Goal: Task Accomplishment & Management: Manage account settings

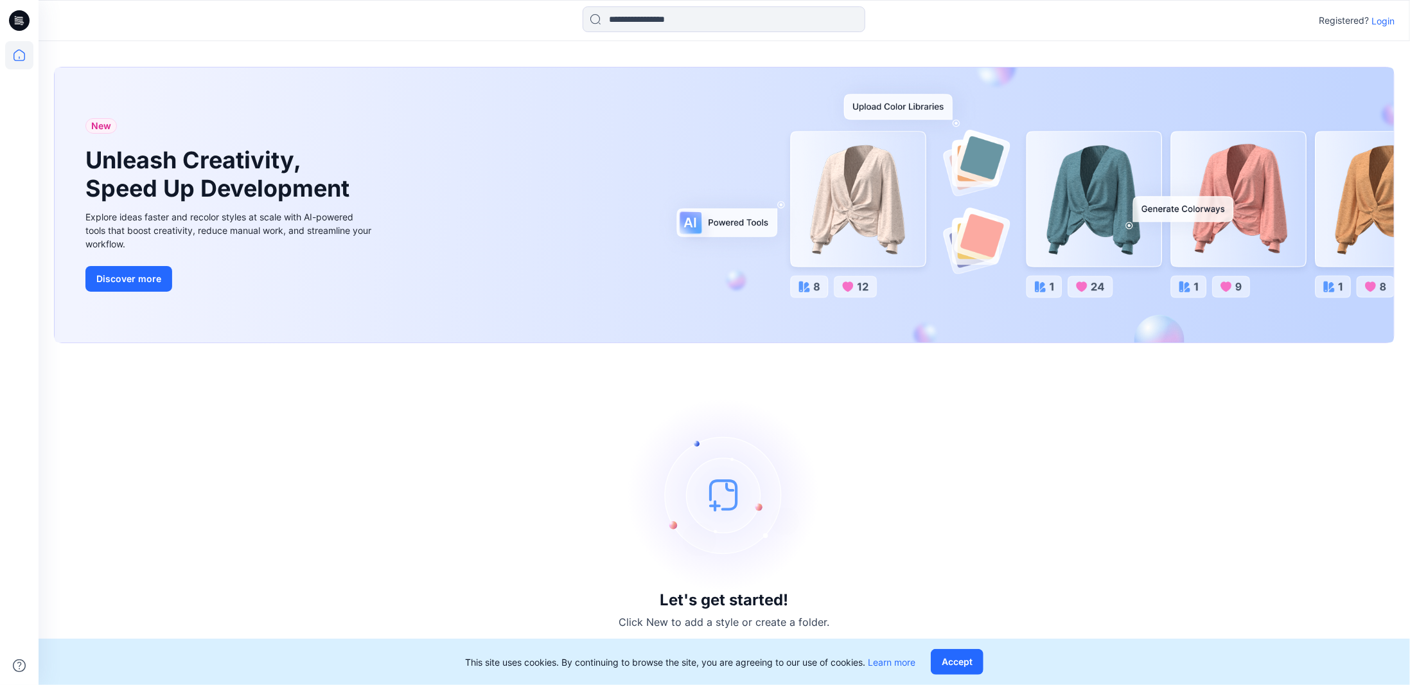
click at [1386, 22] on p "Login" at bounding box center [1382, 20] width 23 height 13
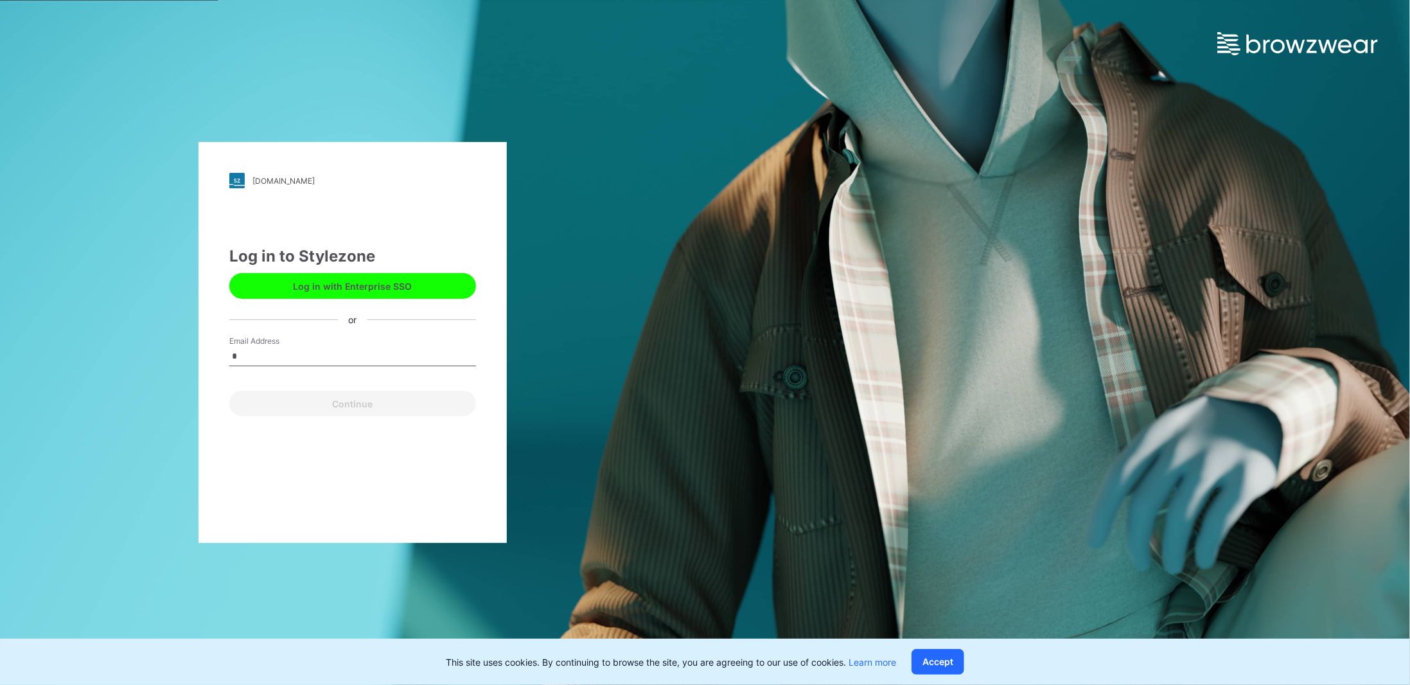
type input "**********"
click at [353, 411] on button "Continue" at bounding box center [352, 404] width 247 height 26
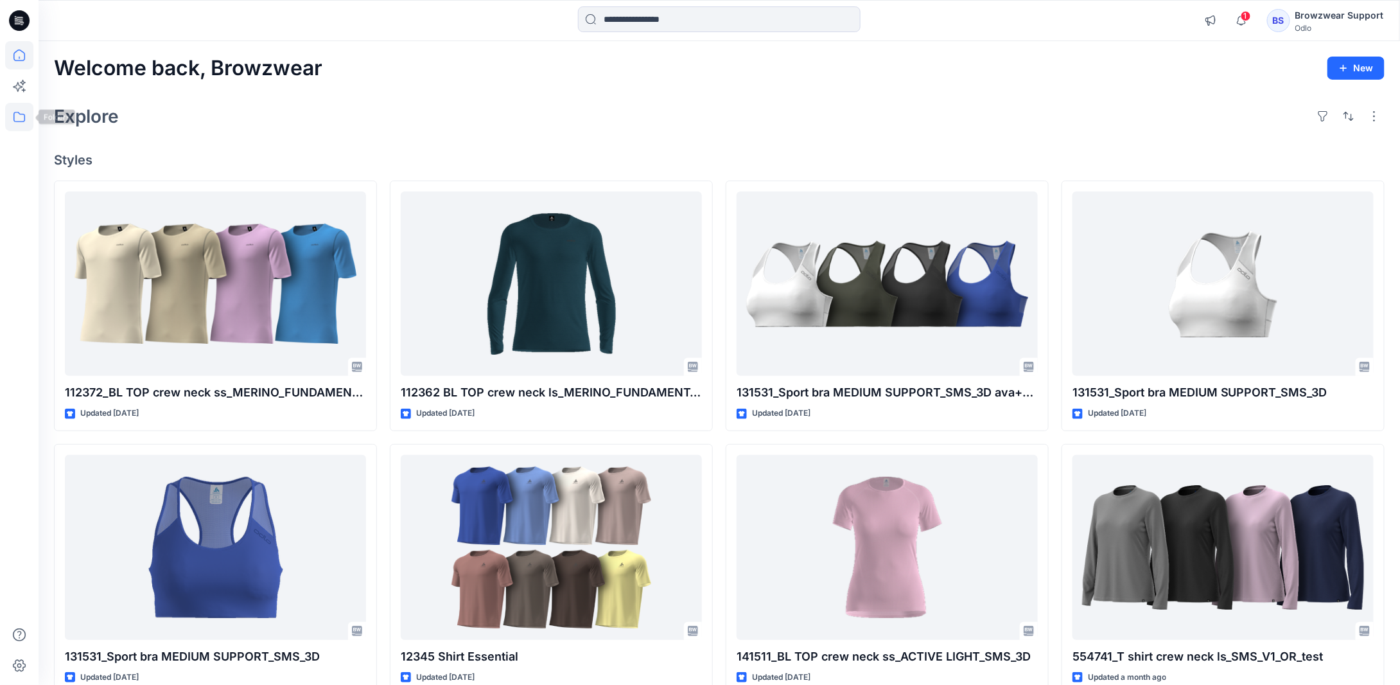
click at [19, 119] on icon at bounding box center [19, 117] width 28 height 28
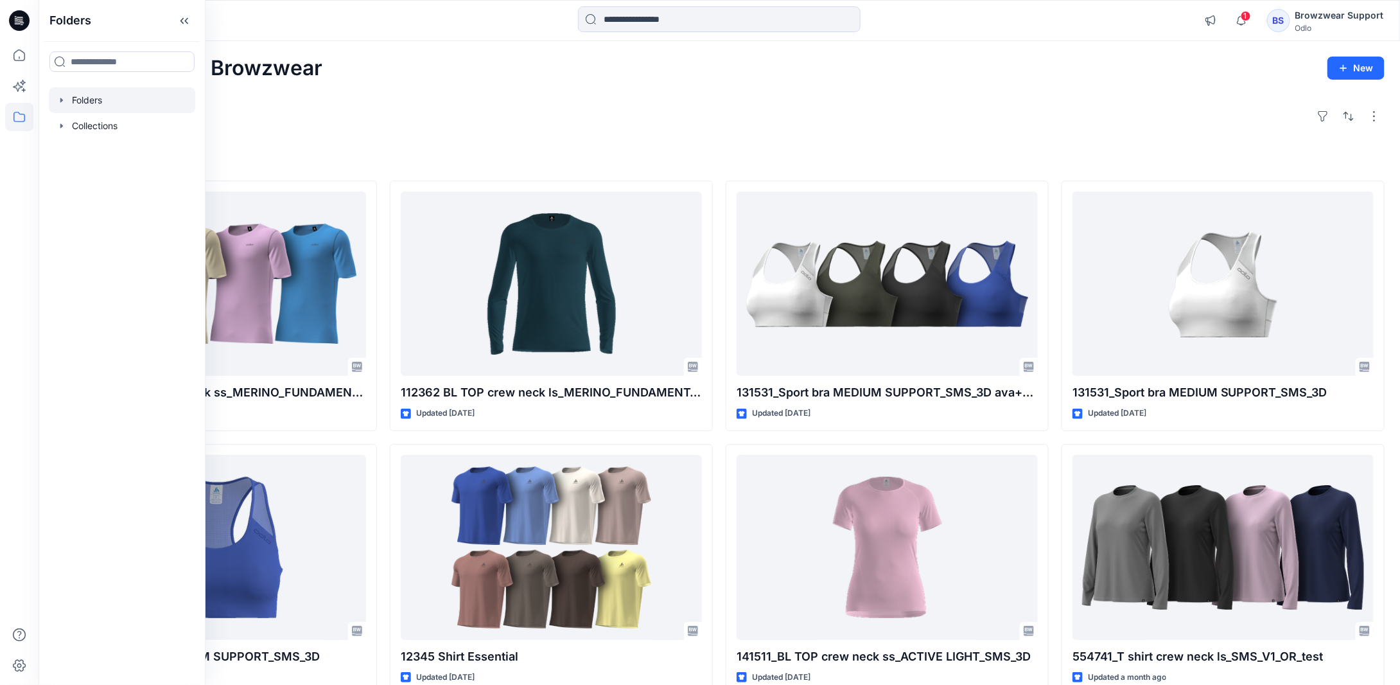
click at [101, 101] on div at bounding box center [122, 100] width 146 height 26
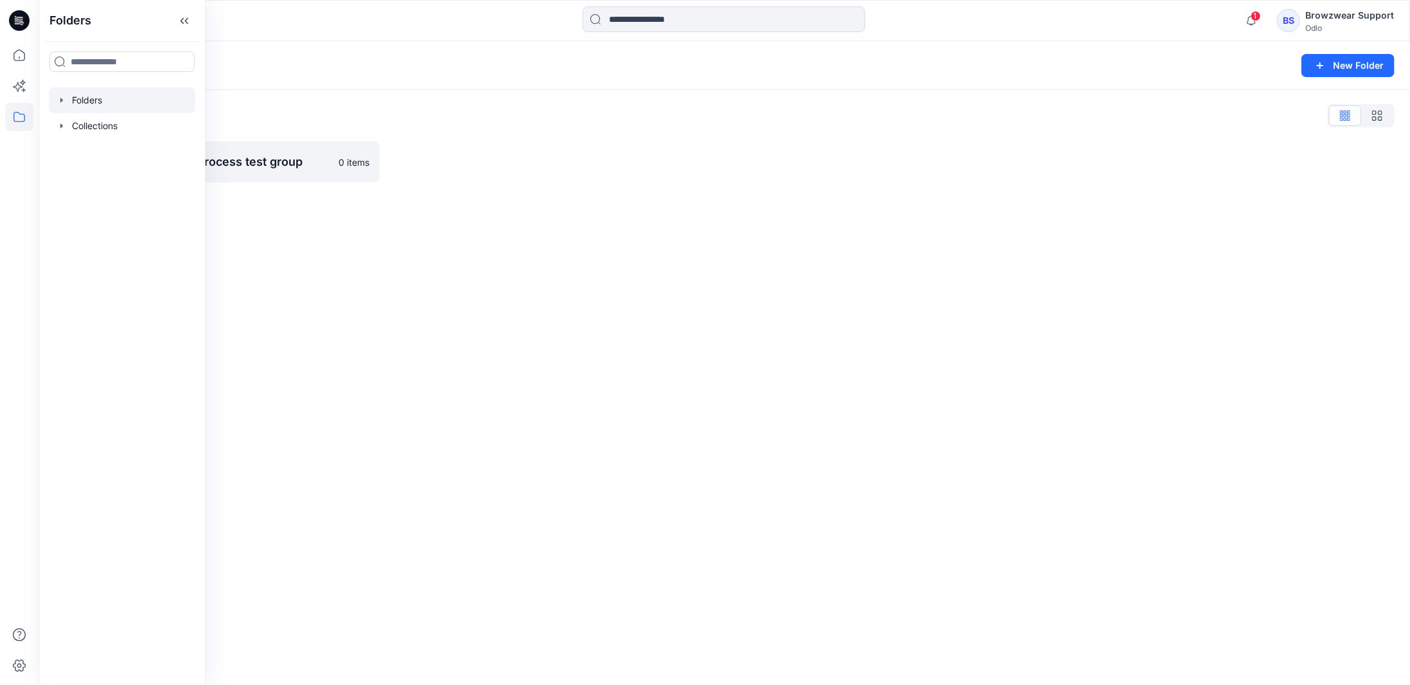
click at [423, 98] on div "Folders List New design-pattern process test group 0 items" at bounding box center [724, 144] width 1371 height 108
click at [1329, 13] on div "Browzwear Support" at bounding box center [1349, 15] width 89 height 15
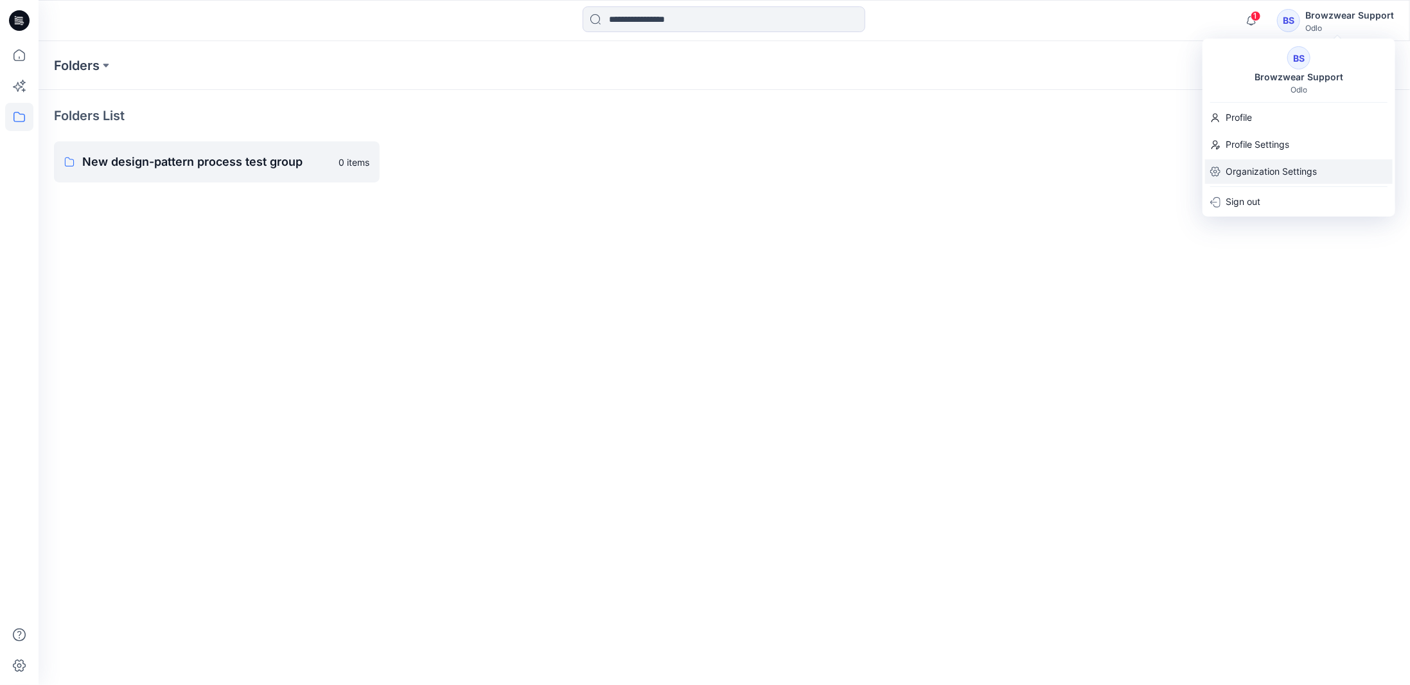
click at [1277, 173] on p "Organization Settings" at bounding box center [1270, 171] width 91 height 24
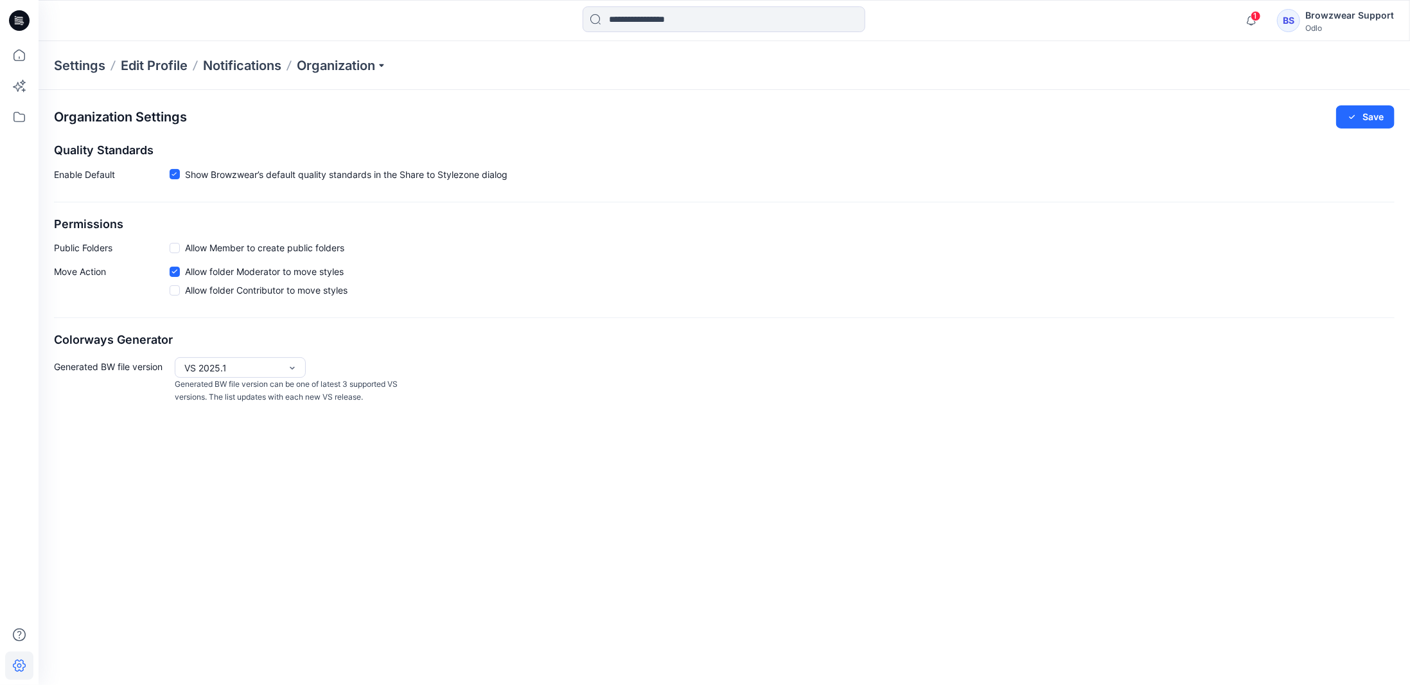
click at [1314, 24] on div "Odlo" at bounding box center [1349, 28] width 89 height 10
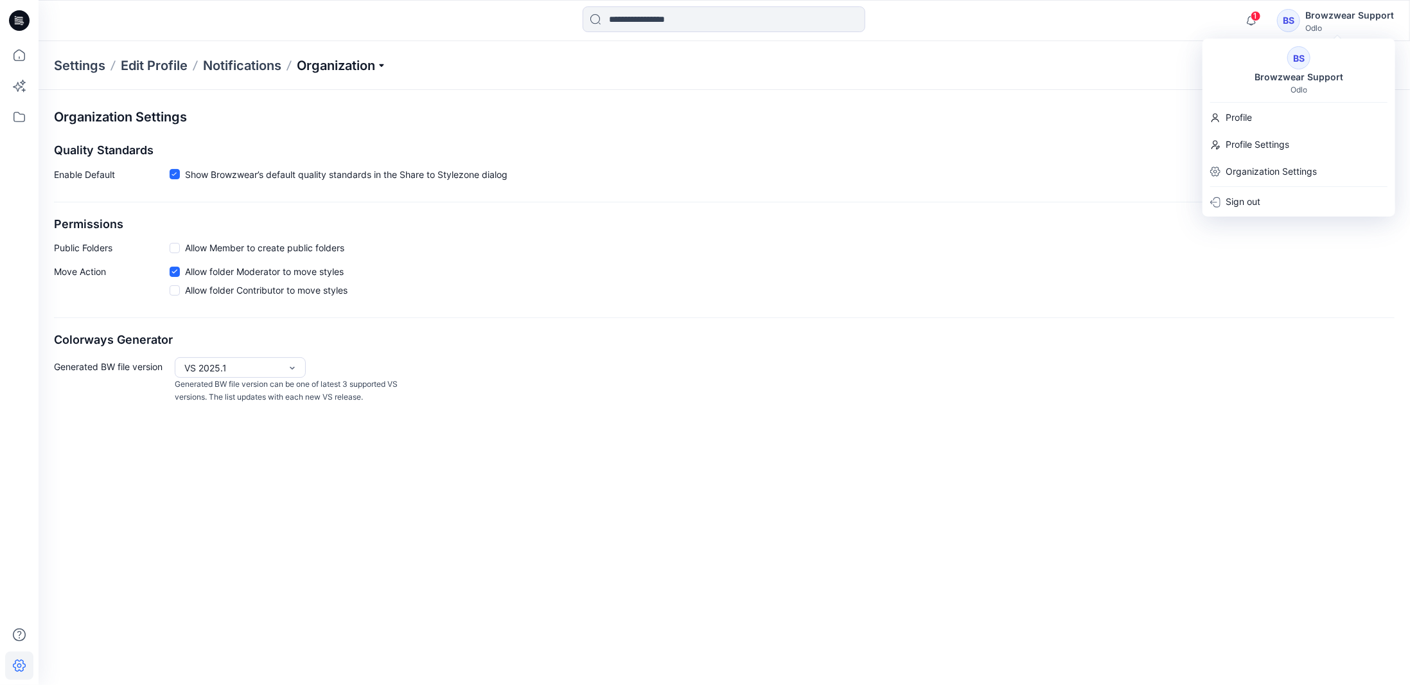
click at [362, 62] on p "Organization" at bounding box center [342, 66] width 90 height 18
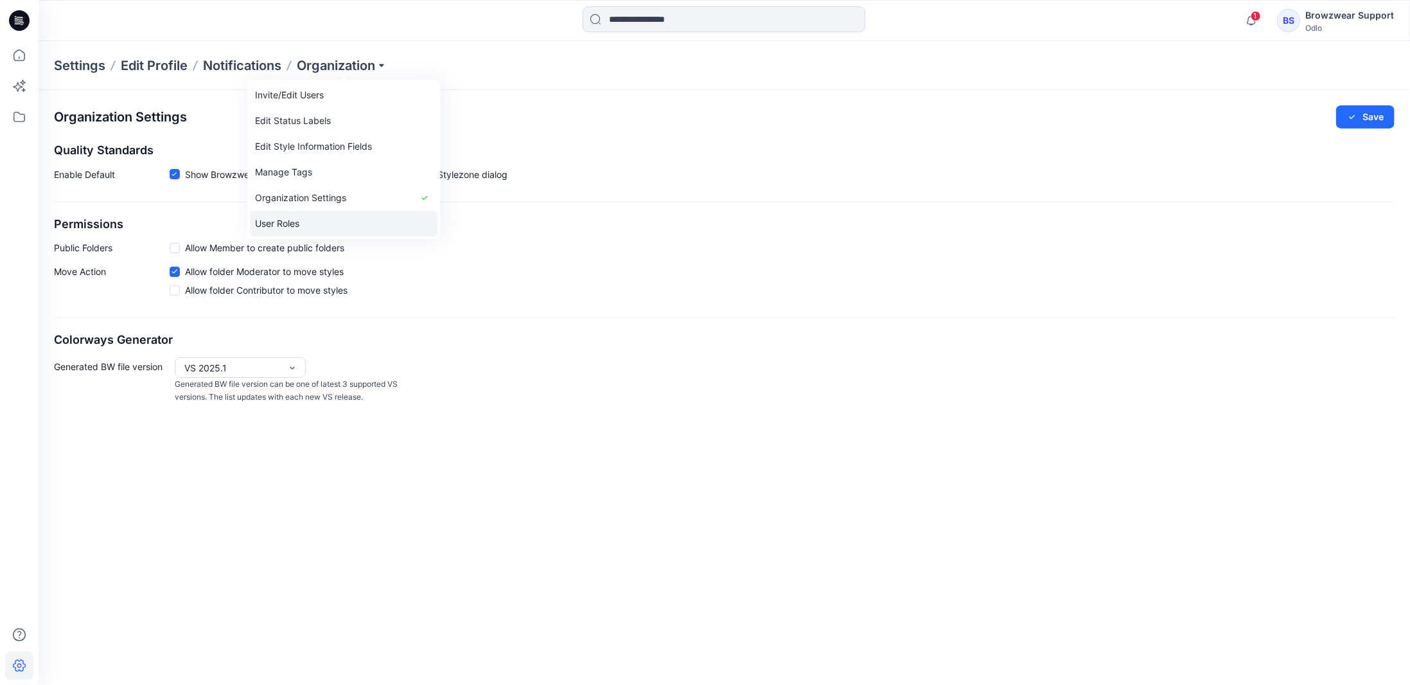
click at [324, 224] on link "User Roles" at bounding box center [344, 224] width 188 height 26
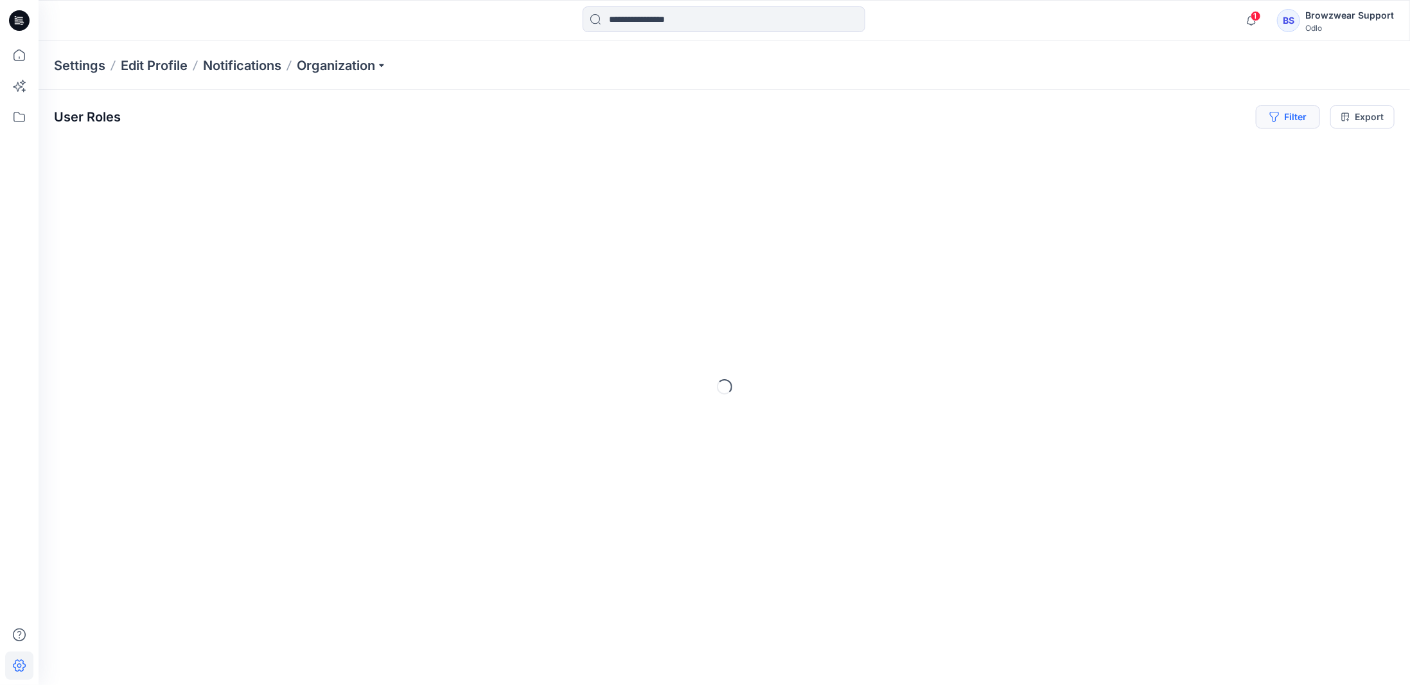
click at [1290, 120] on button "Filter" at bounding box center [1288, 116] width 64 height 23
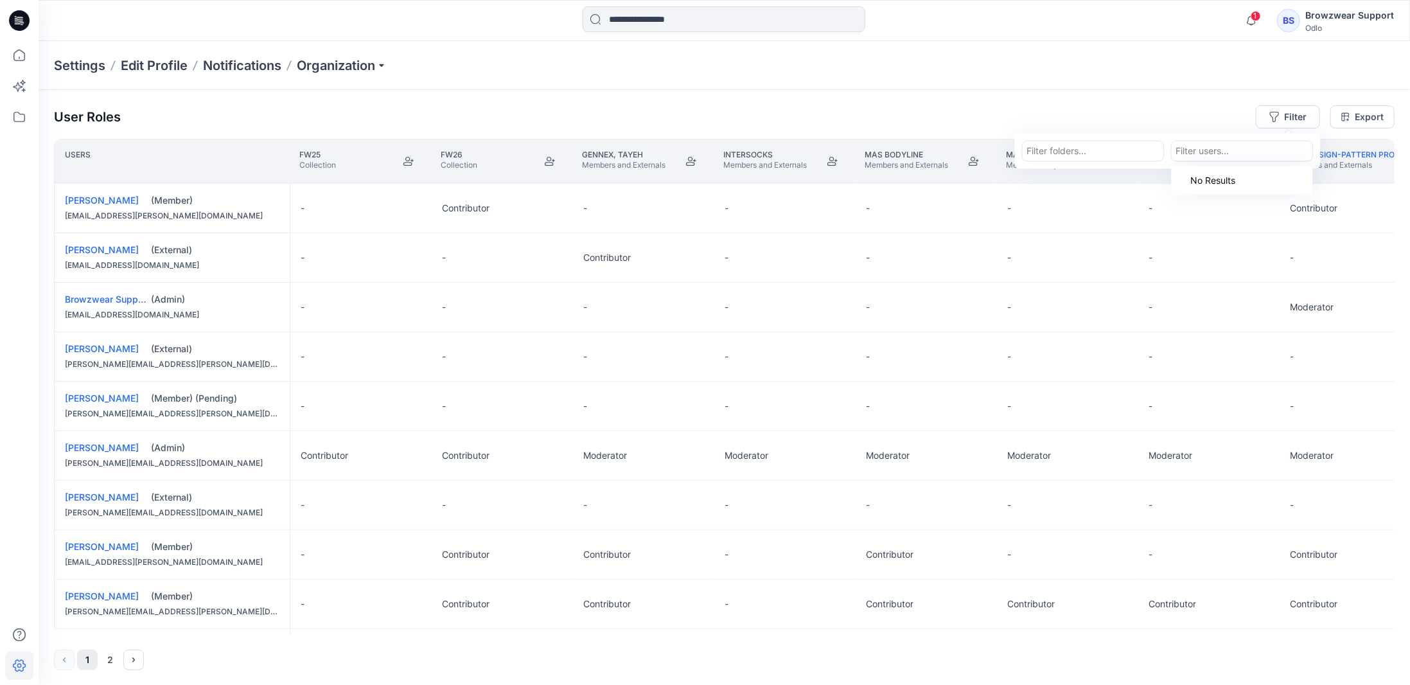
click at [1222, 148] on div at bounding box center [1242, 151] width 132 height 16
type input "*"
click at [1228, 233] on p "Browzwear Support" at bounding box center [1242, 239] width 83 height 17
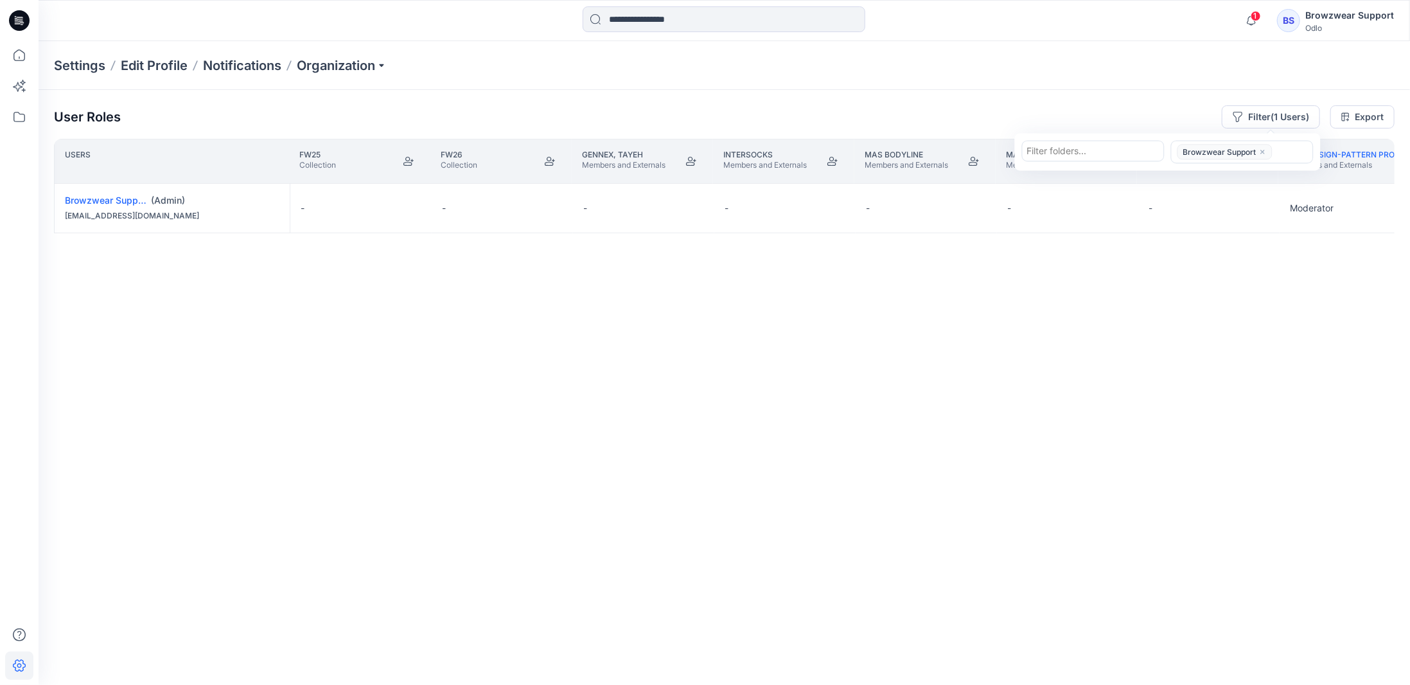
click at [1092, 152] on div at bounding box center [1093, 151] width 132 height 16
type input "****"
click at [1093, 178] on div "Odlo [GEOGRAPHIC_DATA]" at bounding box center [1093, 180] width 126 height 15
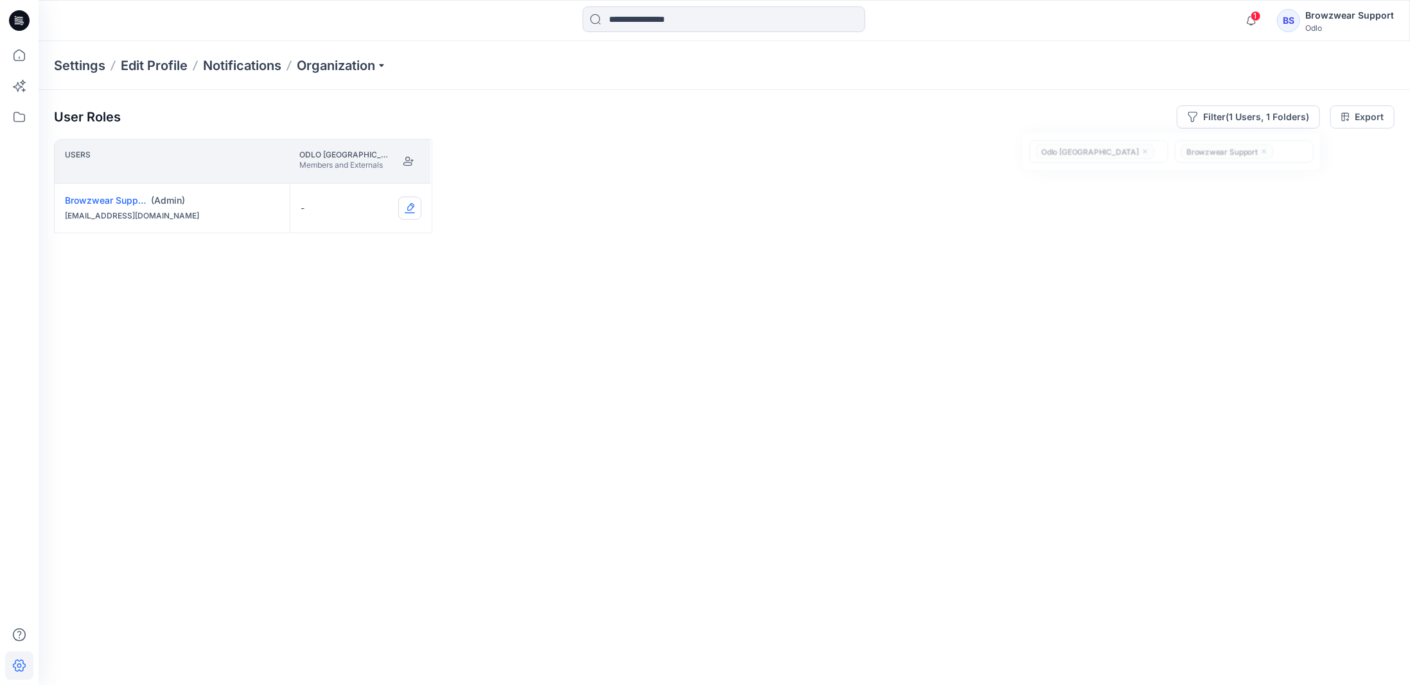
click at [416, 205] on button "Edit Role" at bounding box center [409, 208] width 23 height 23
click at [339, 310] on button "Moderator" at bounding box center [348, 307] width 139 height 23
click at [415, 206] on button "Edit Role" at bounding box center [409, 208] width 23 height 23
click at [369, 236] on button "None" at bounding box center [348, 238] width 139 height 23
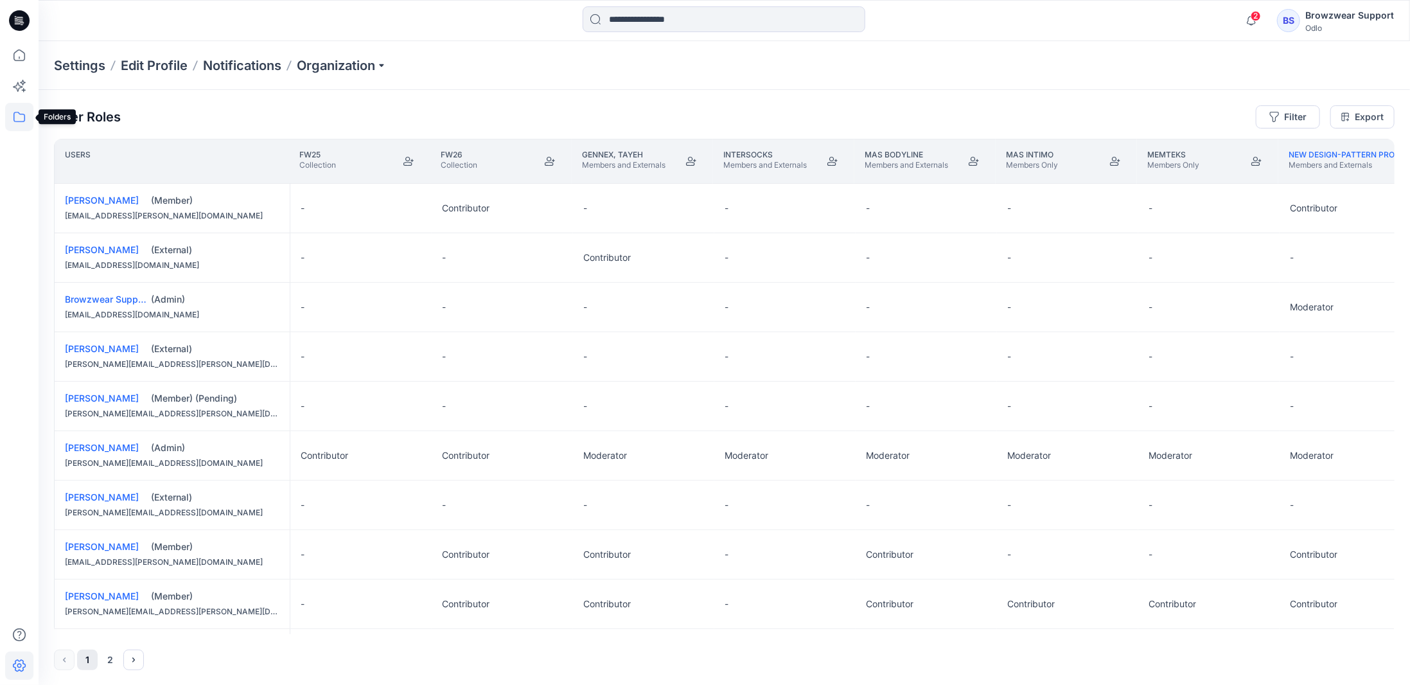
click at [13, 116] on icon at bounding box center [19, 117] width 12 height 10
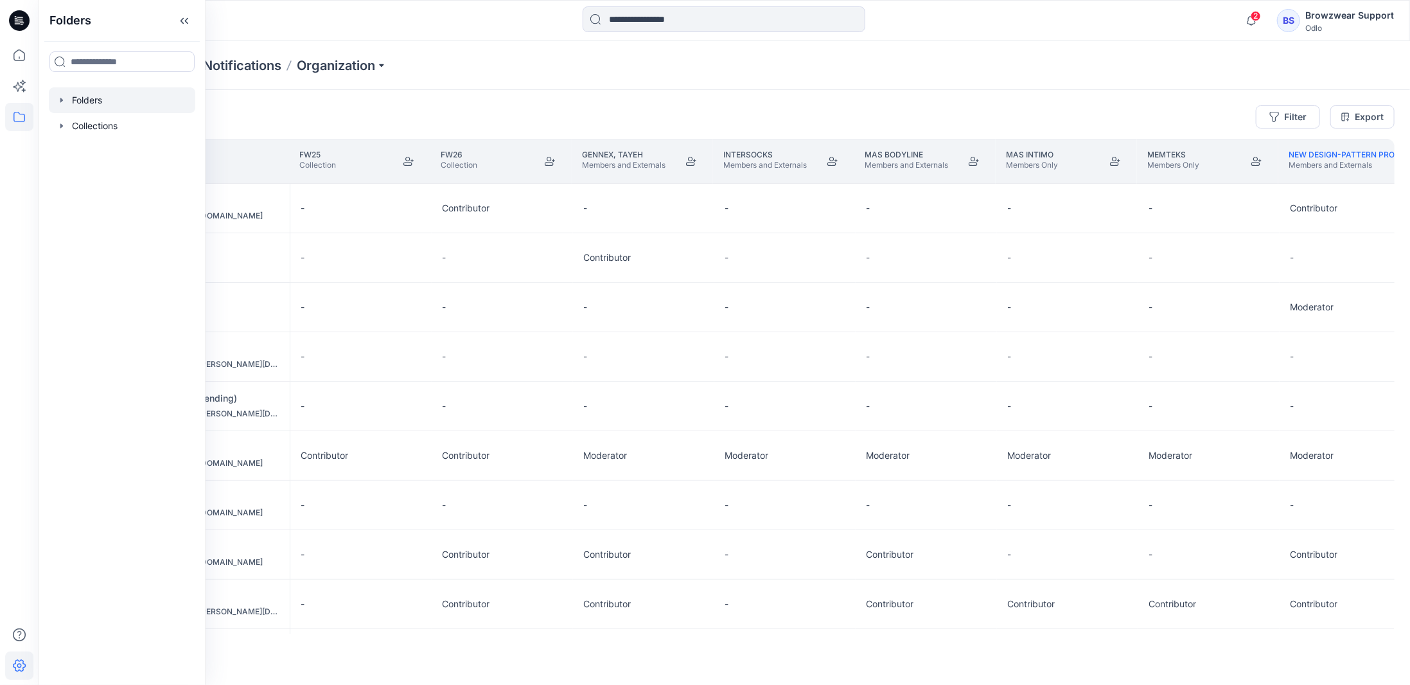
click at [82, 106] on div at bounding box center [122, 100] width 146 height 26
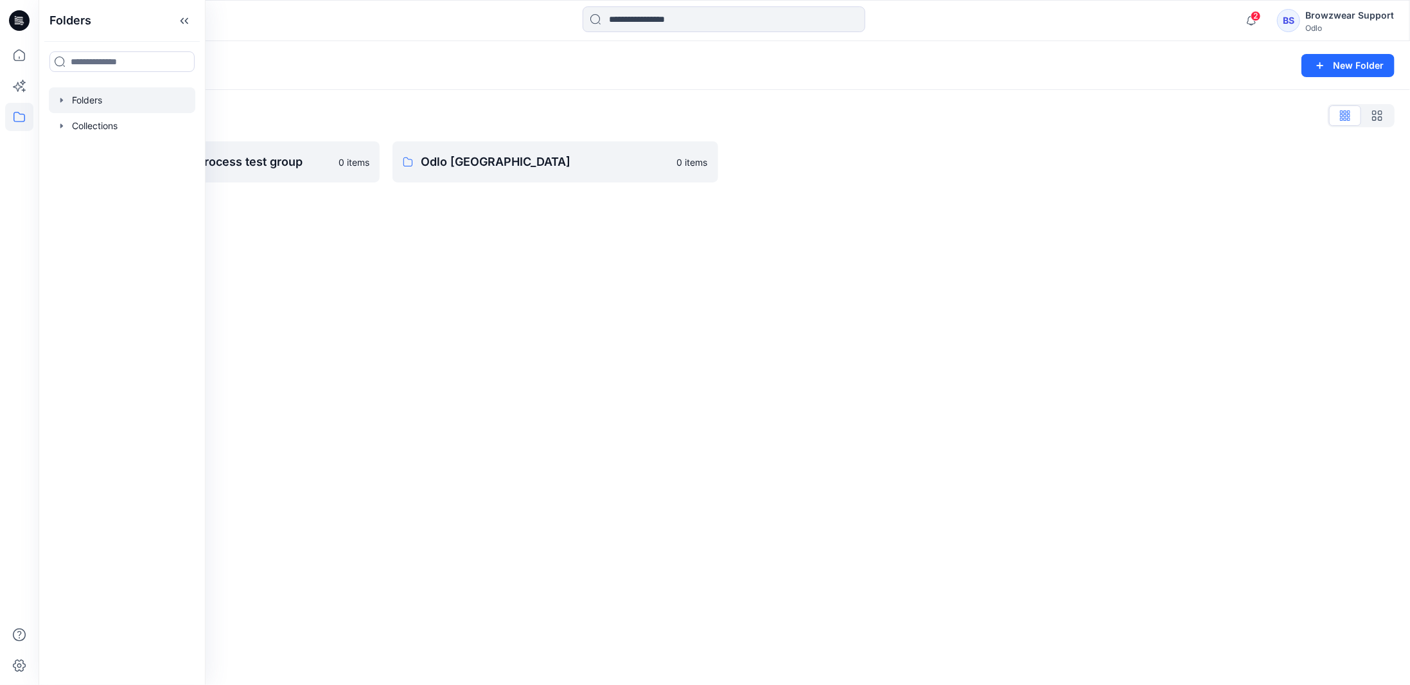
click at [417, 293] on div "Folders New Folder Folders List New design-pattern process test group 0 items O…" at bounding box center [724, 363] width 1371 height 644
click at [478, 162] on p "Odlo [GEOGRAPHIC_DATA]" at bounding box center [554, 162] width 267 height 18
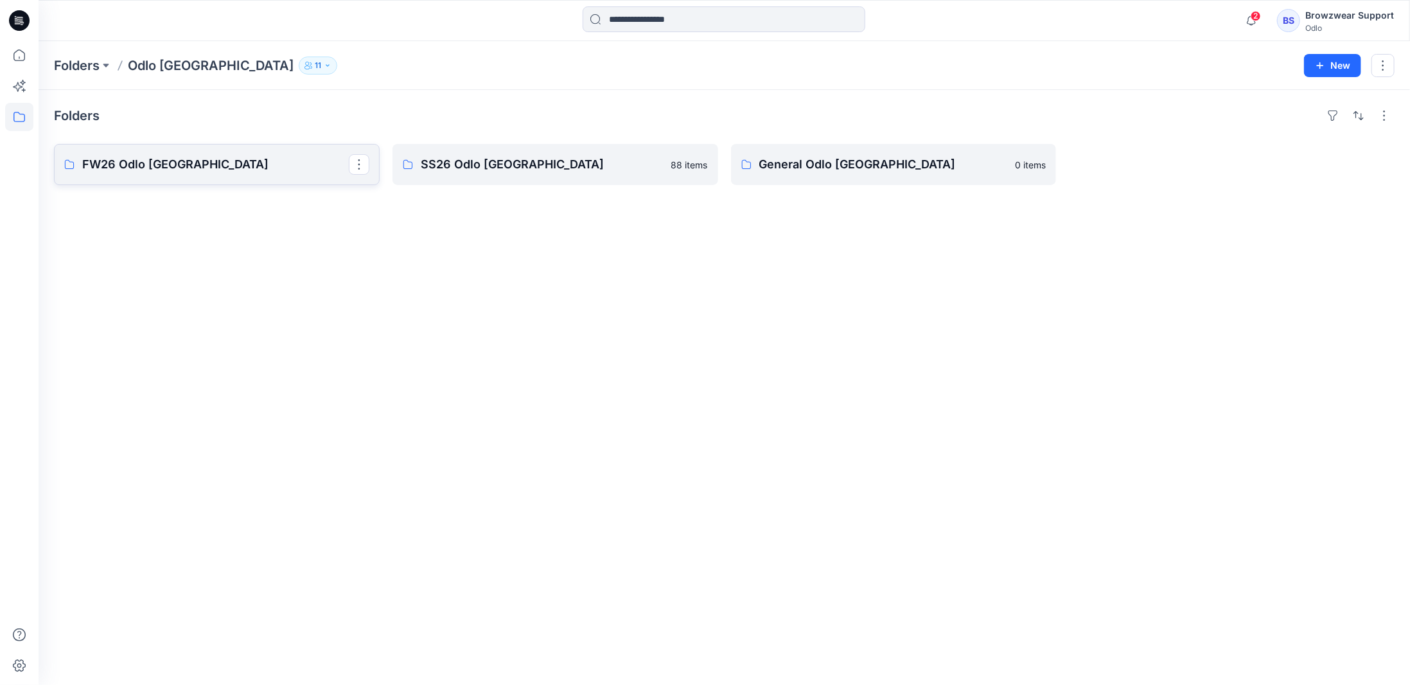
click at [150, 160] on p "FW26 Odlo Romania" at bounding box center [215, 164] width 267 height 18
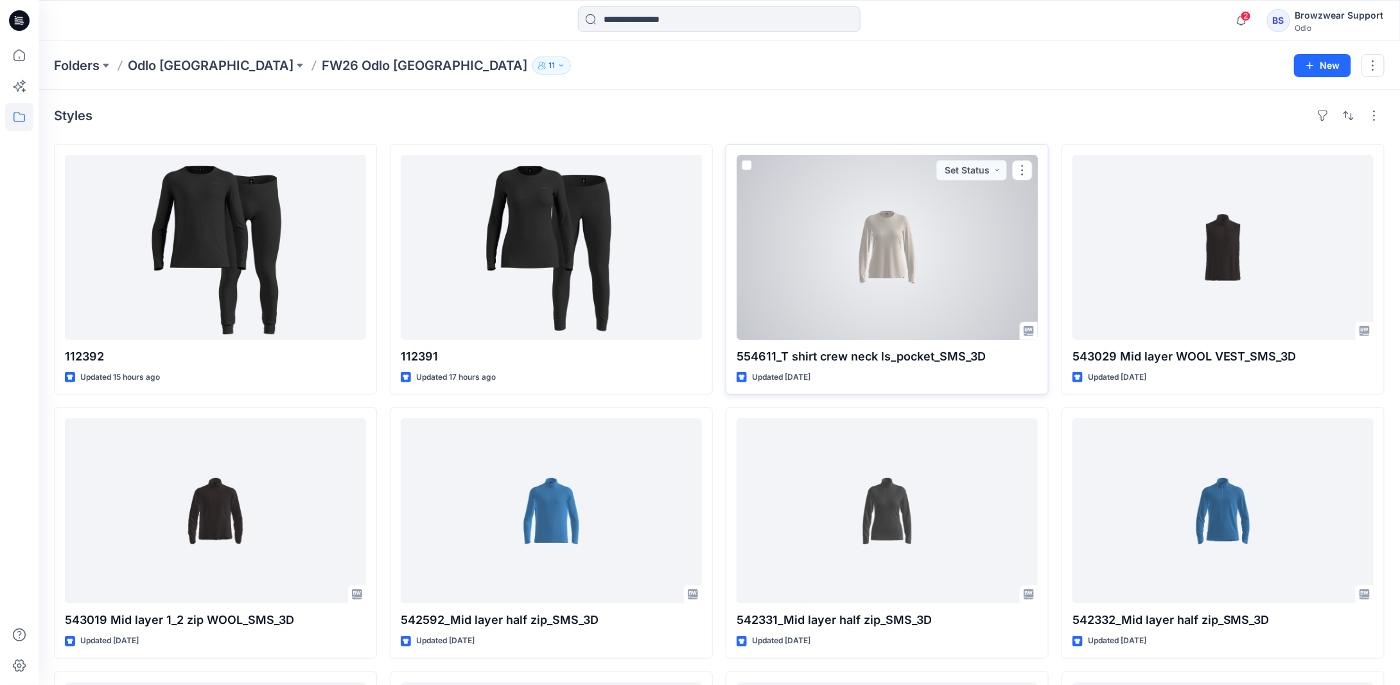
click at [885, 231] on div at bounding box center [887, 247] width 301 height 185
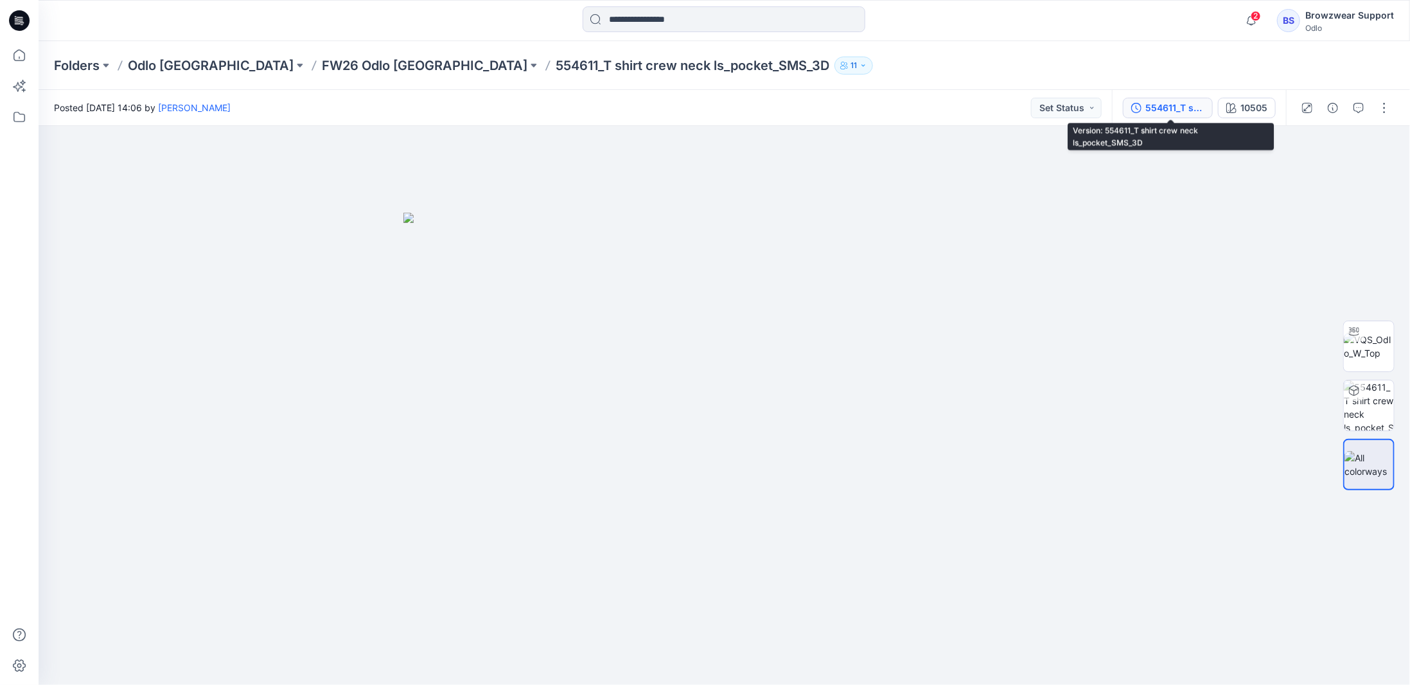
click at [1163, 109] on div "554611_T shirt crew neck ls_pocket_SMS_3D" at bounding box center [1174, 108] width 59 height 14
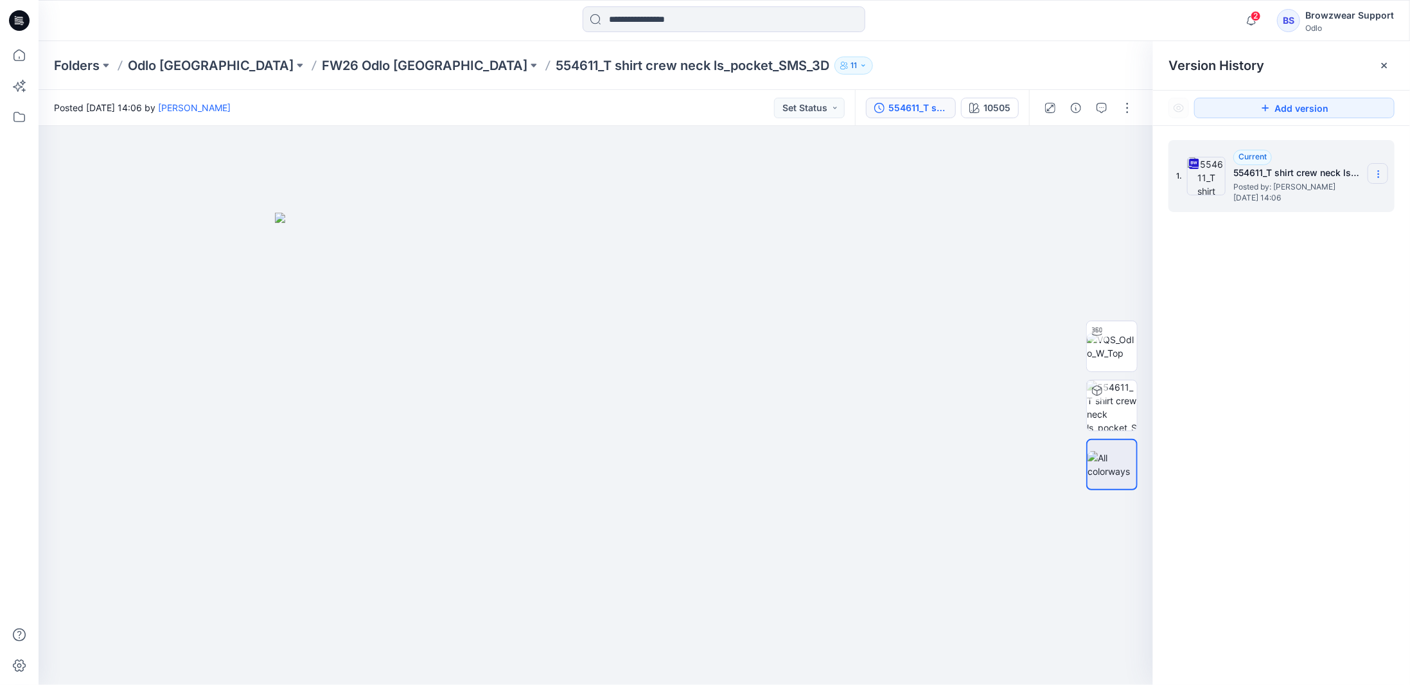
click at [1380, 175] on icon at bounding box center [1378, 174] width 10 height 10
click at [1344, 206] on span "Download Source BW File" at bounding box center [1313, 198] width 107 height 15
click at [1295, 30] on div "BS" at bounding box center [1288, 20] width 23 height 23
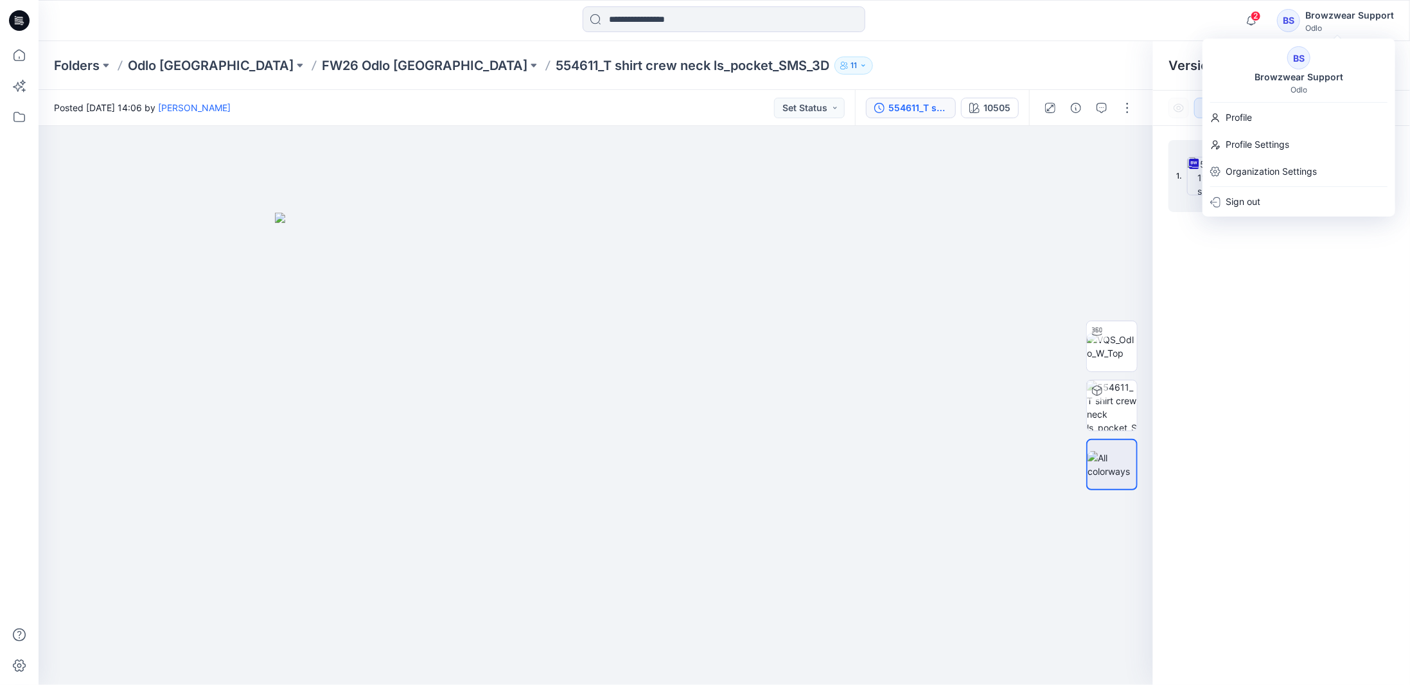
click at [1288, 67] on div "BS Browzwear Support Odlo" at bounding box center [1298, 70] width 193 height 48
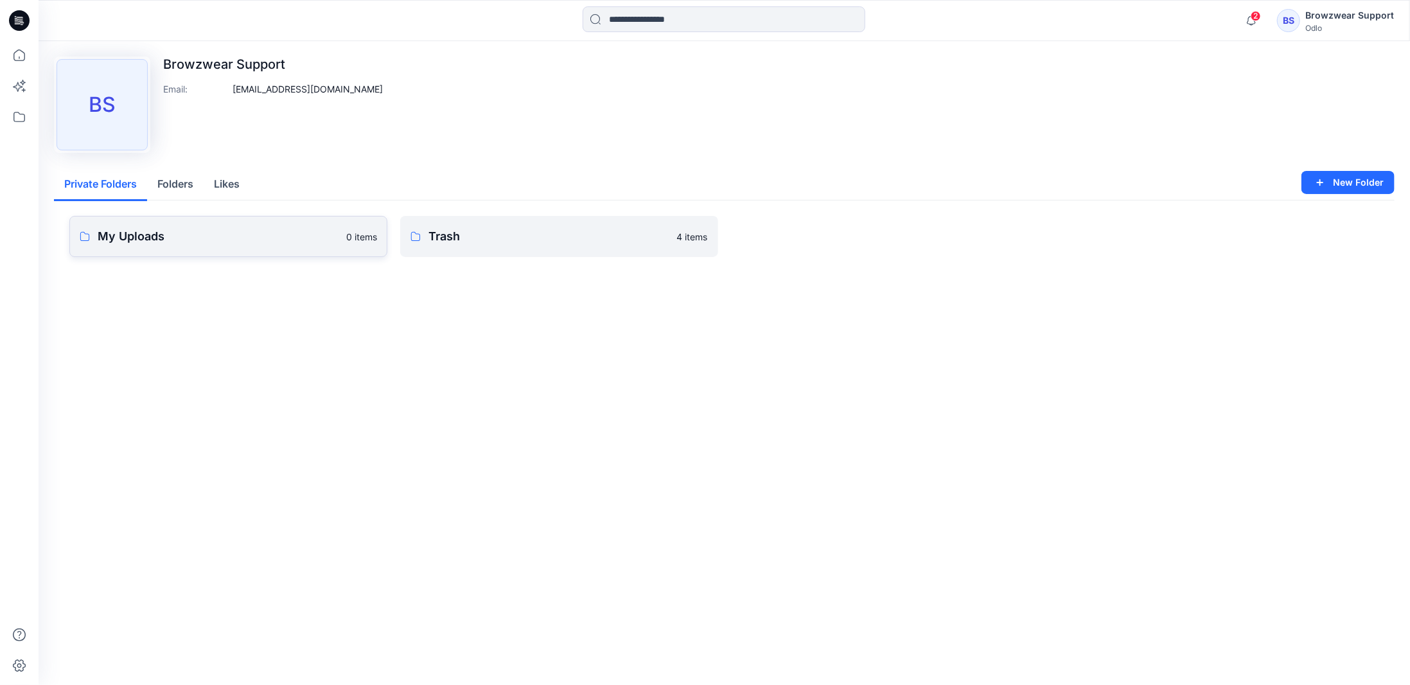
click at [268, 229] on p "My Uploads" at bounding box center [218, 236] width 241 height 18
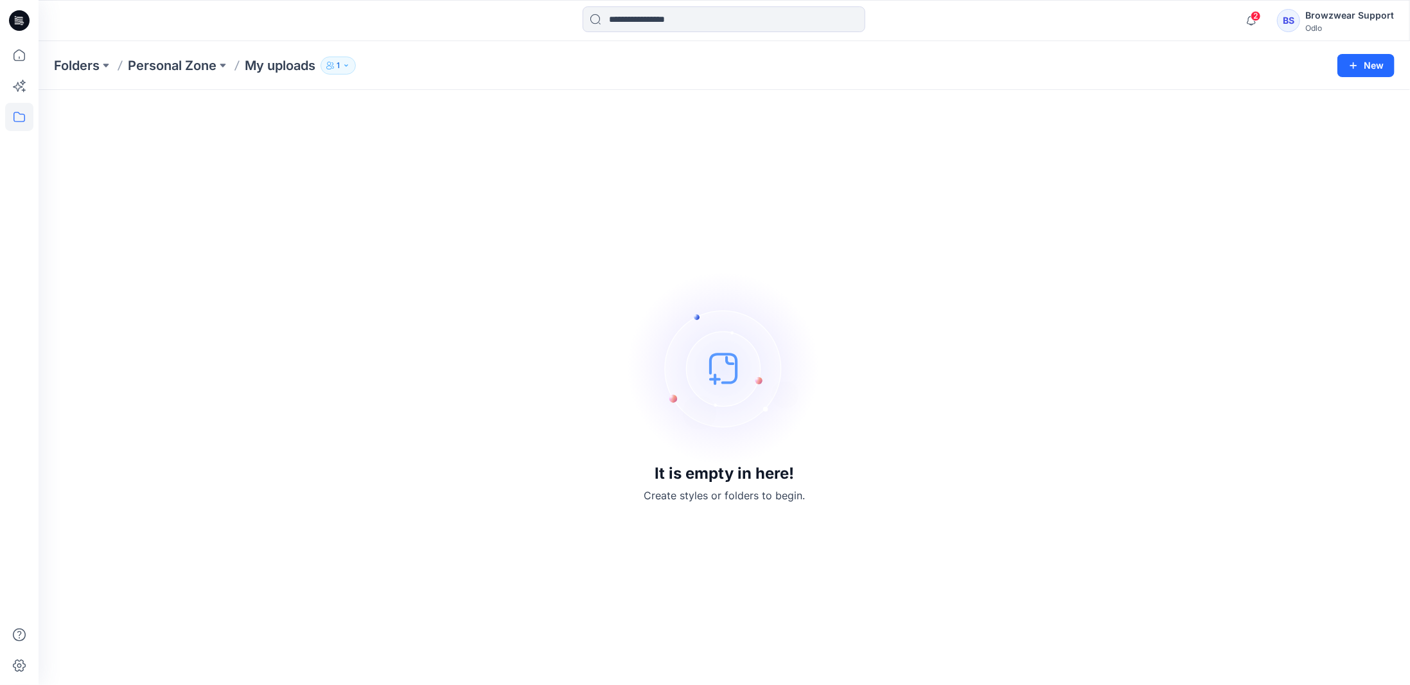
click at [24, 22] on icon at bounding box center [19, 20] width 21 height 21
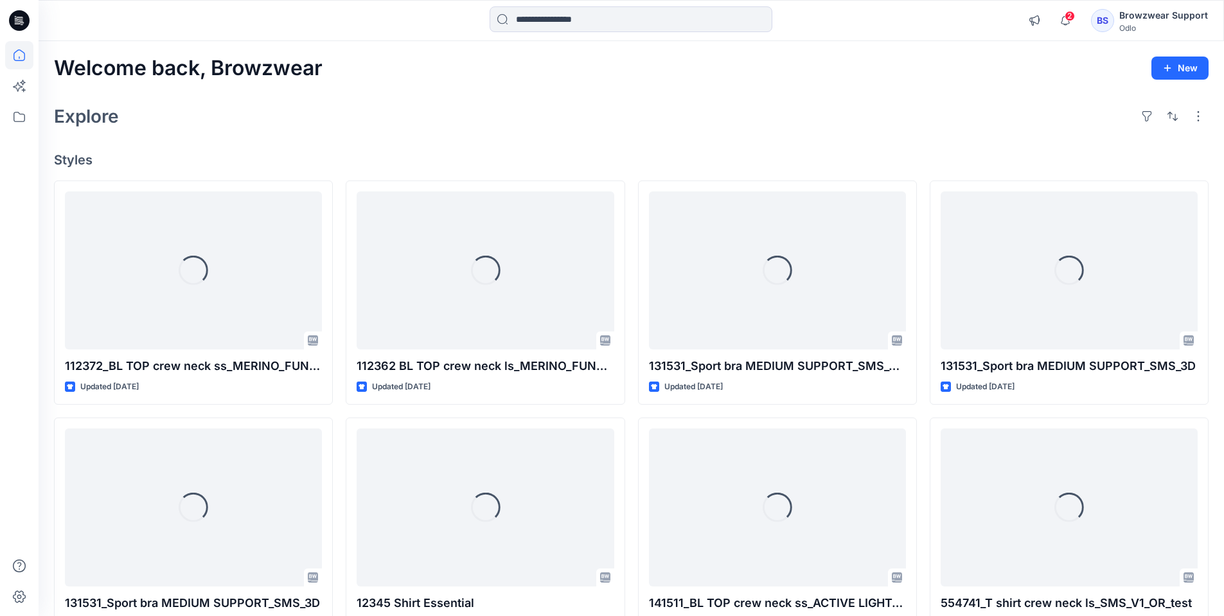
click at [1124, 22] on div "Browzwear Support" at bounding box center [1163, 15] width 89 height 15
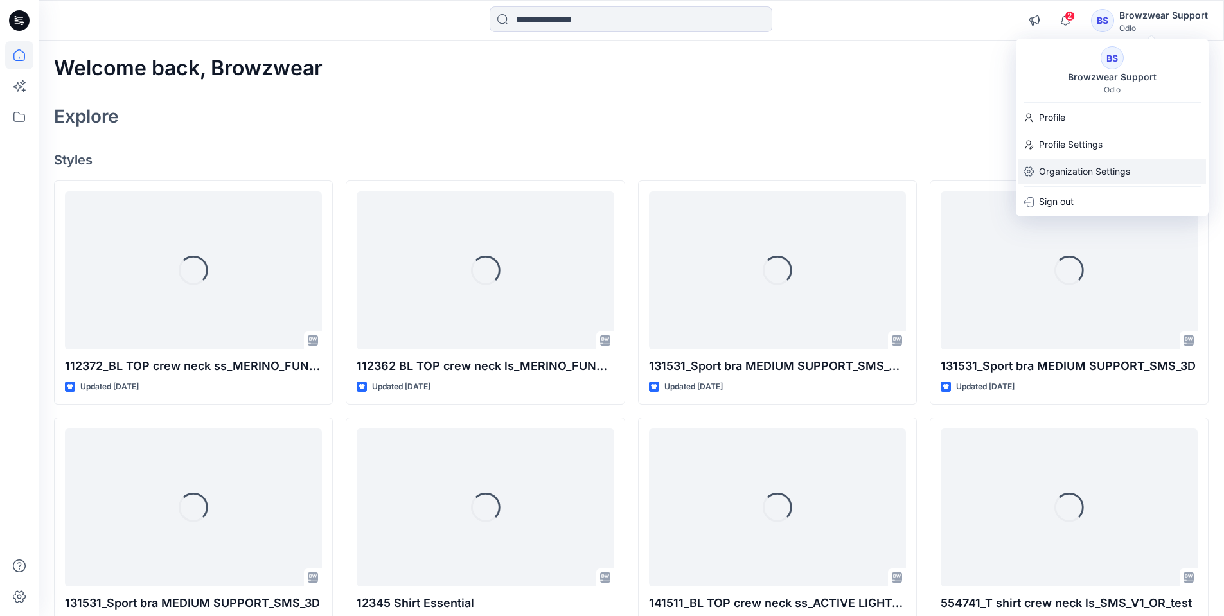
click at [1080, 171] on p "Organization Settings" at bounding box center [1084, 171] width 91 height 24
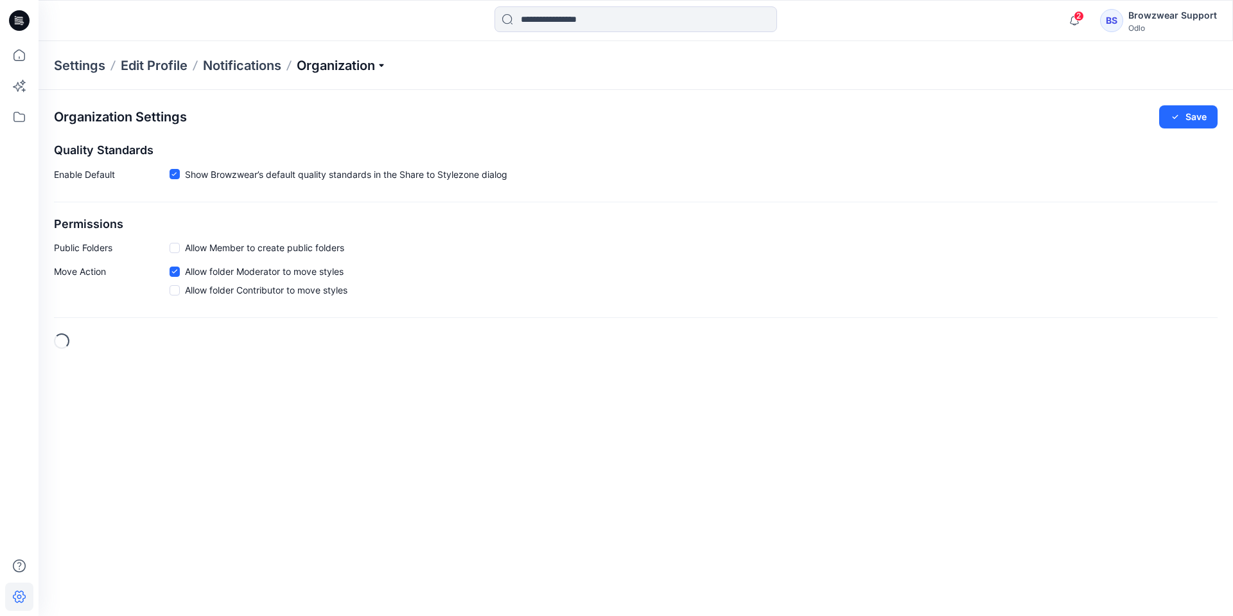
click at [334, 67] on p "Organization" at bounding box center [342, 66] width 90 height 18
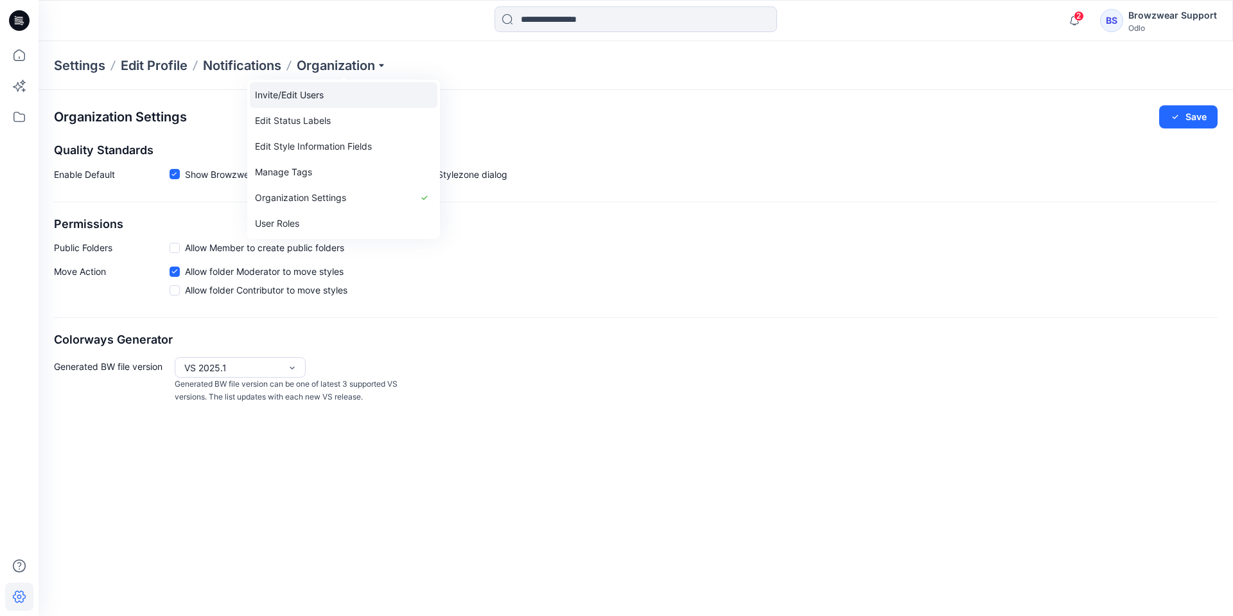
click at [328, 89] on link "Invite/Edit Users" at bounding box center [344, 95] width 188 height 26
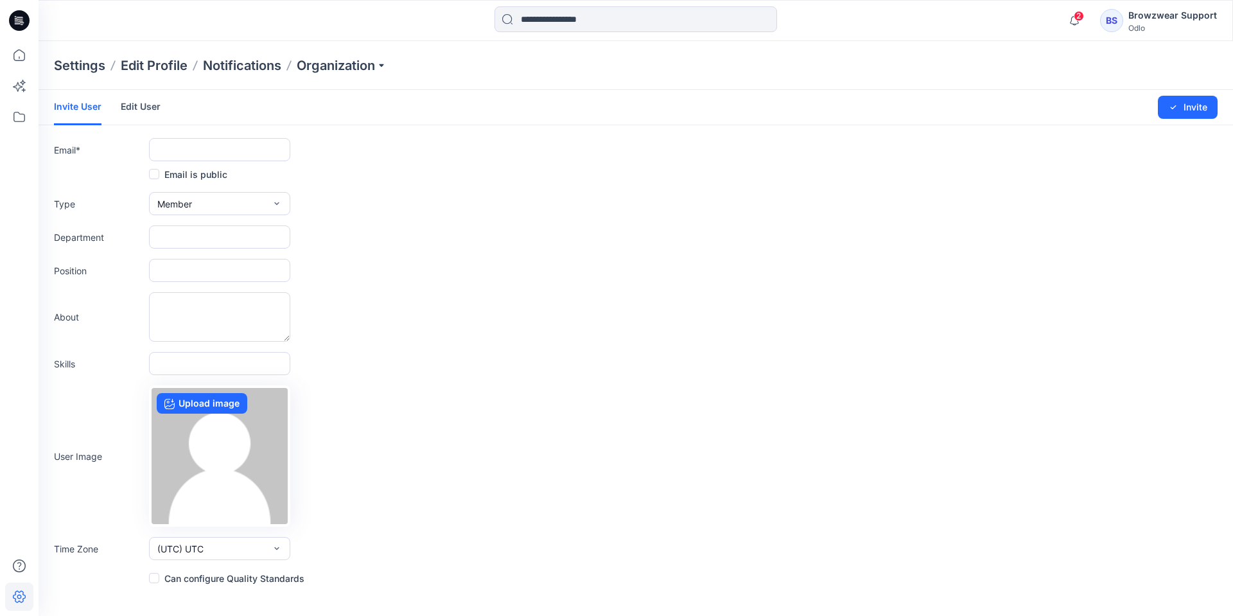
click at [139, 109] on link "Edit User" at bounding box center [141, 106] width 40 height 33
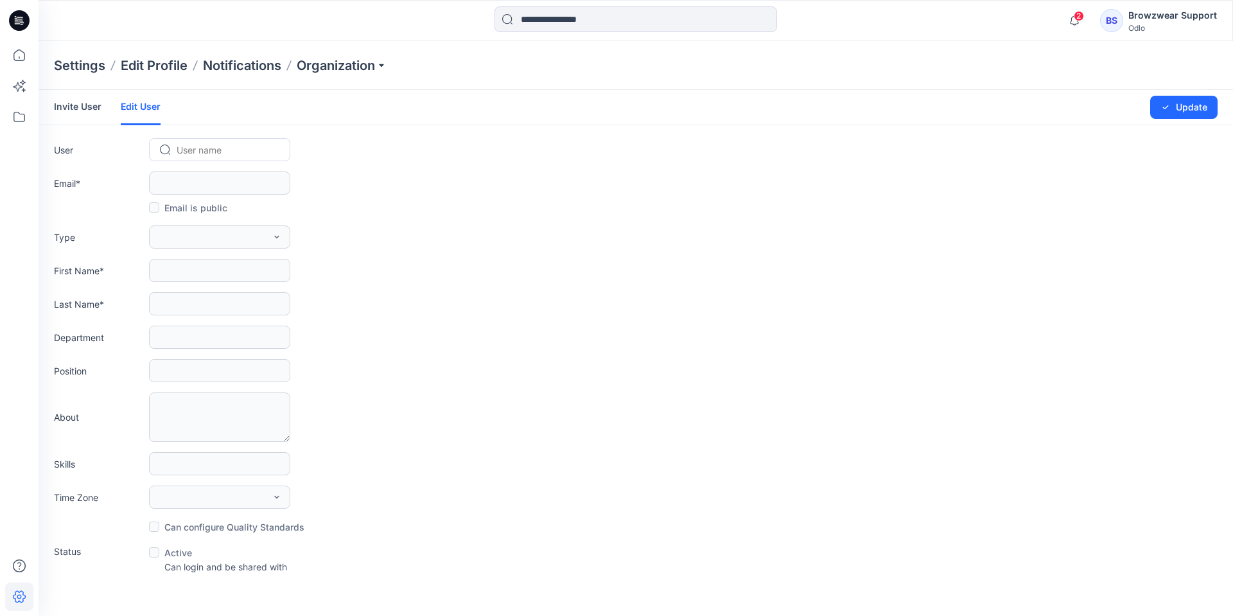
click at [173, 144] on div "User name" at bounding box center [219, 150] width 119 height 19
type input "**"
click at [222, 180] on span "Browzwear Support" at bounding box center [220, 176] width 83 height 13
type input "**********"
type input "*********"
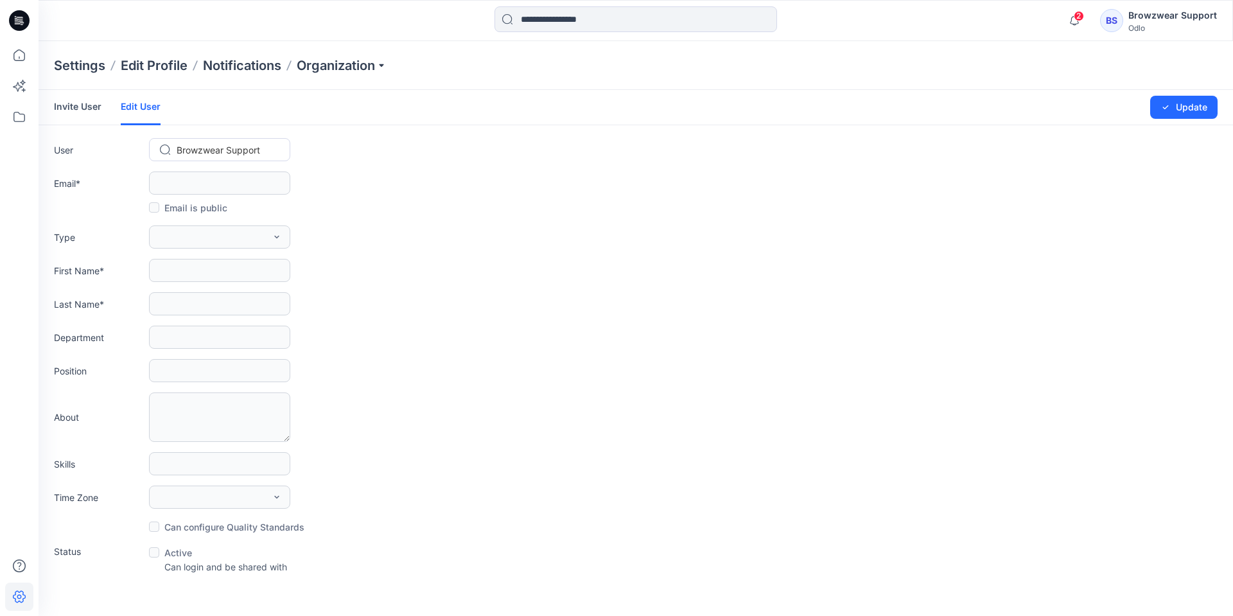
type input "*******"
click at [158, 522] on span at bounding box center [154, 527] width 10 height 10
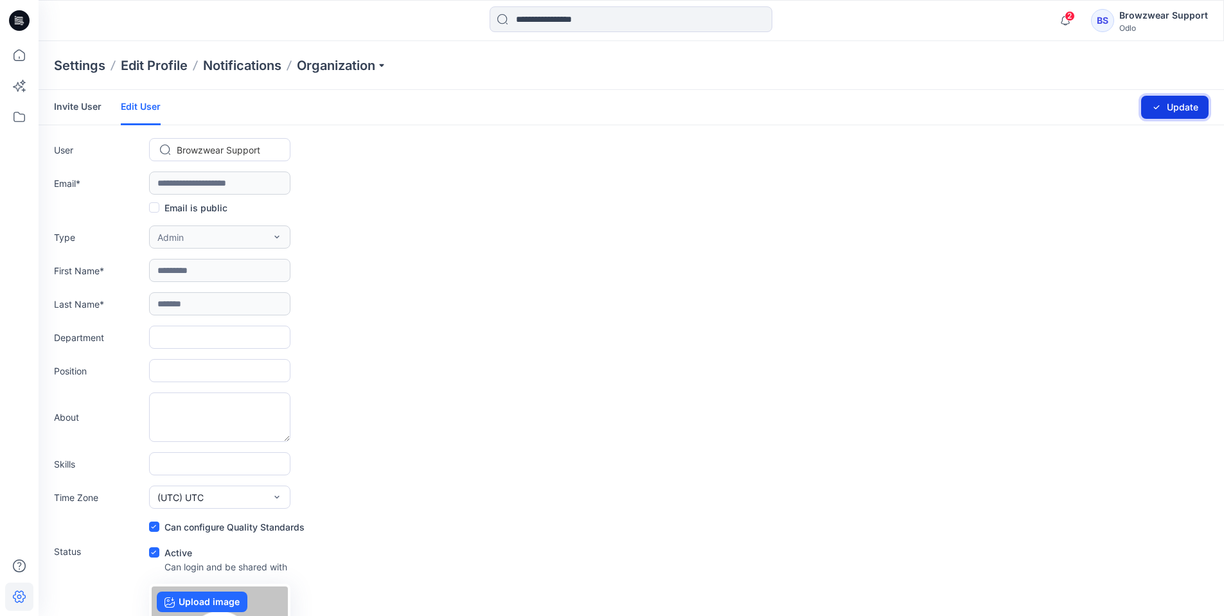
click at [1176, 112] on button "Update" at bounding box center [1174, 107] width 67 height 23
click at [1105, 27] on div "BS" at bounding box center [1102, 20] width 23 height 23
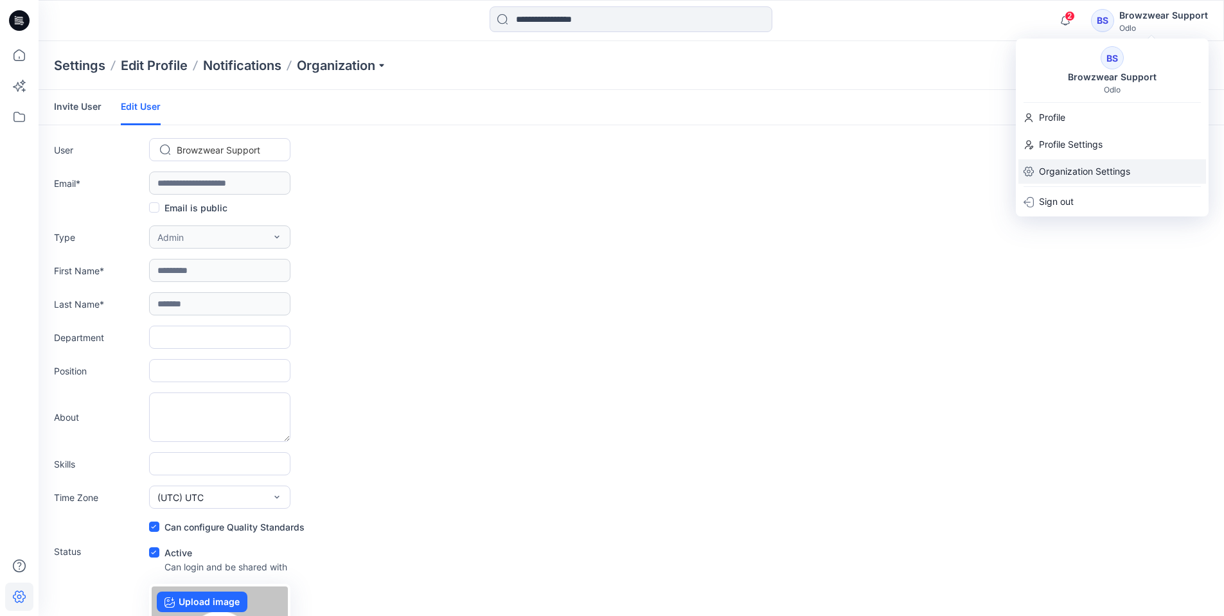
click at [1085, 173] on p "Organization Settings" at bounding box center [1084, 171] width 91 height 24
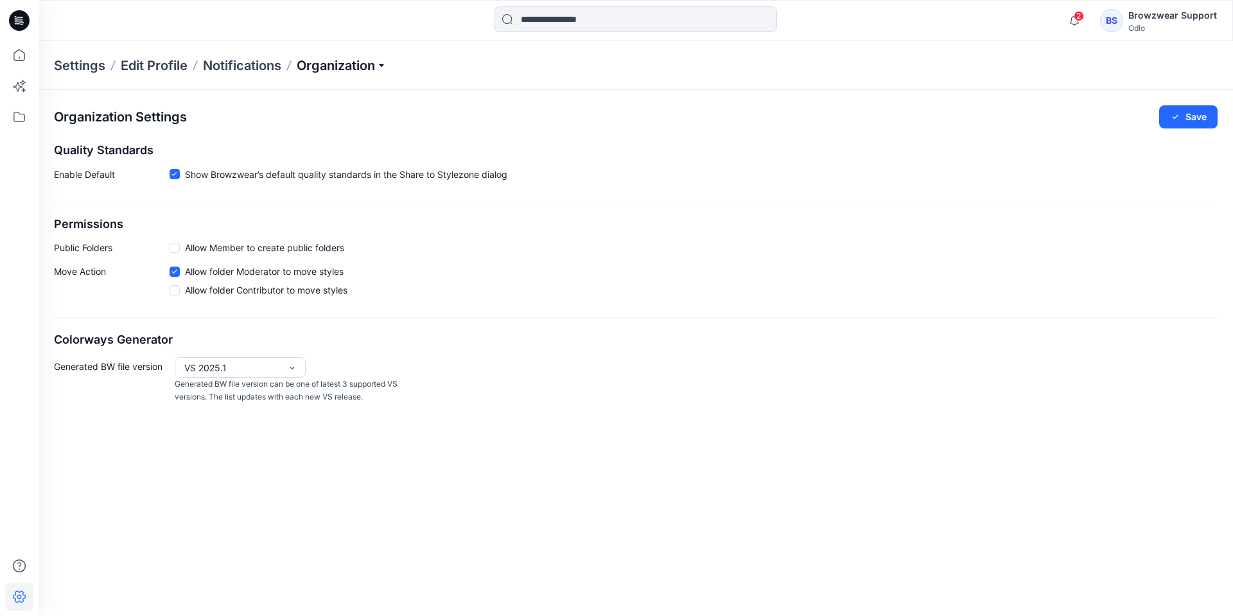
click at [338, 65] on p "Organization" at bounding box center [342, 66] width 90 height 18
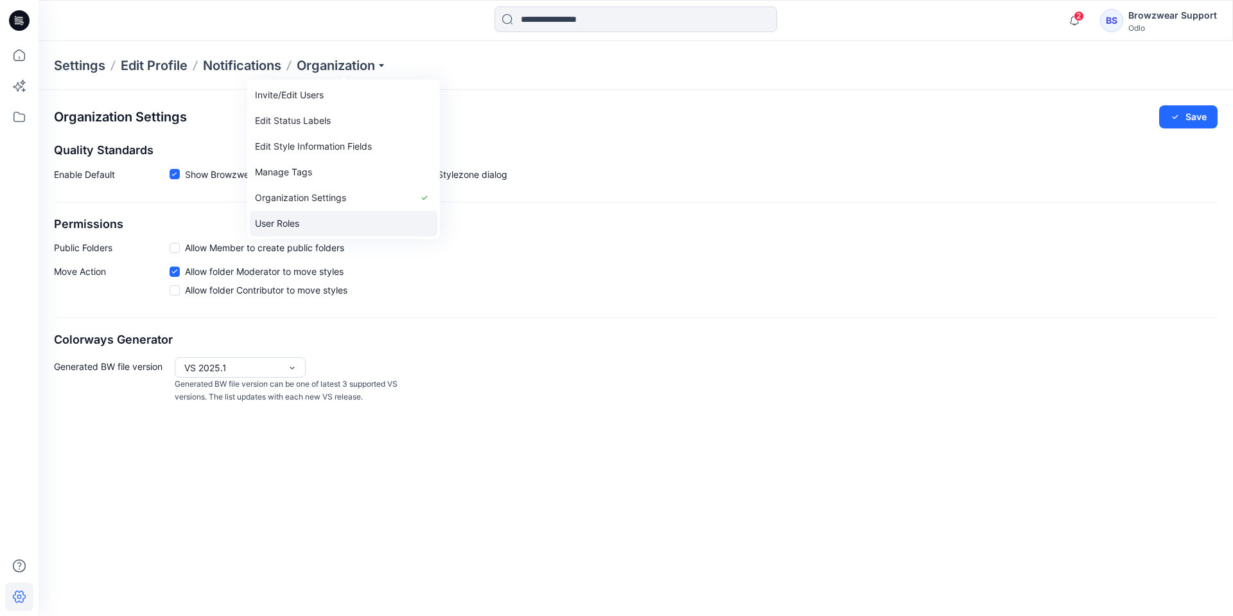
click at [309, 229] on link "User Roles" at bounding box center [344, 224] width 188 height 26
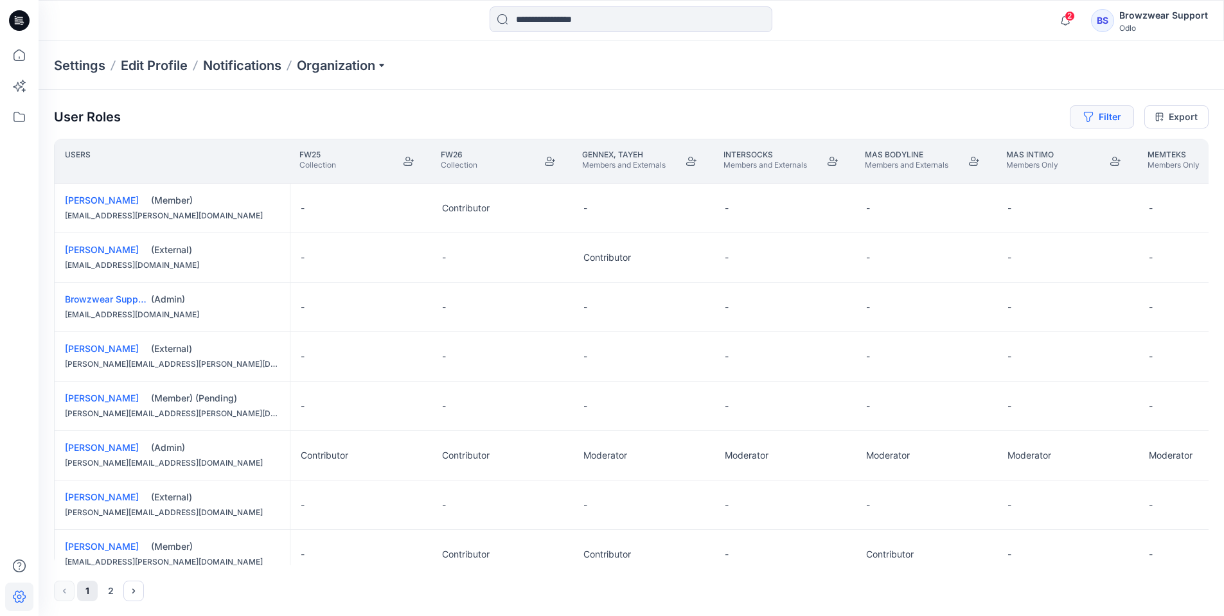
click at [1118, 118] on button "Filter" at bounding box center [1101, 116] width 64 height 23
click at [1033, 155] on div at bounding box center [1055, 151] width 132 height 16
type input "**"
click at [1026, 185] on p "Browzwear Support" at bounding box center [1055, 183] width 83 height 17
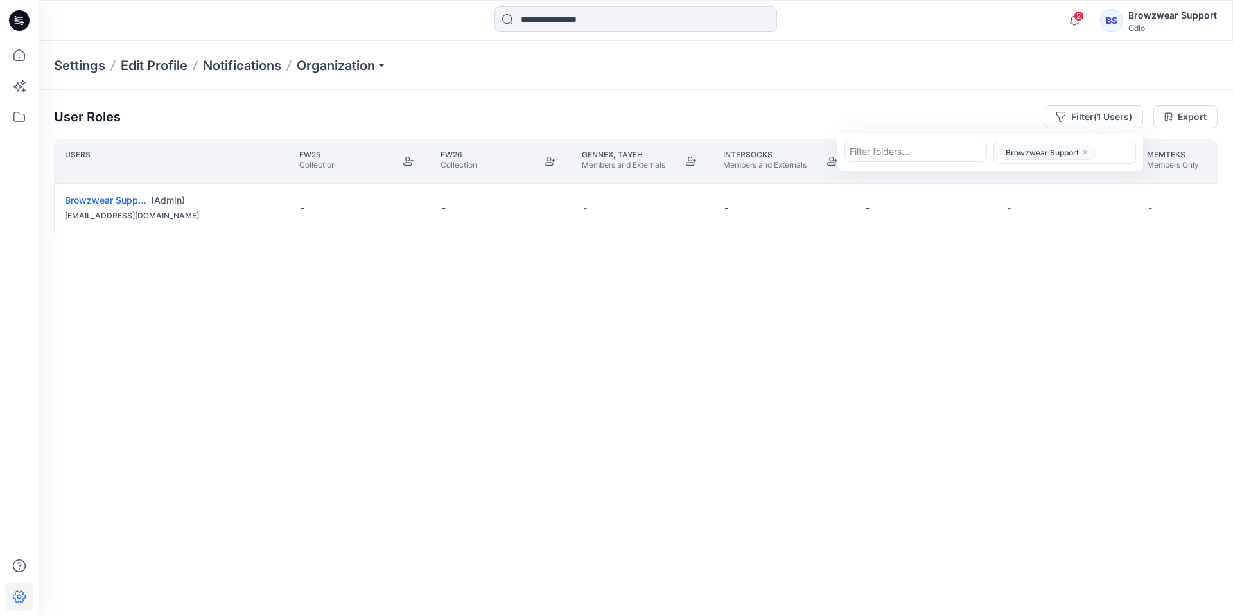
click at [903, 154] on div at bounding box center [916, 151] width 132 height 16
type input "**"
click at [888, 207] on p "Odlo [GEOGRAPHIC_DATA]" at bounding box center [913, 206] width 112 height 13
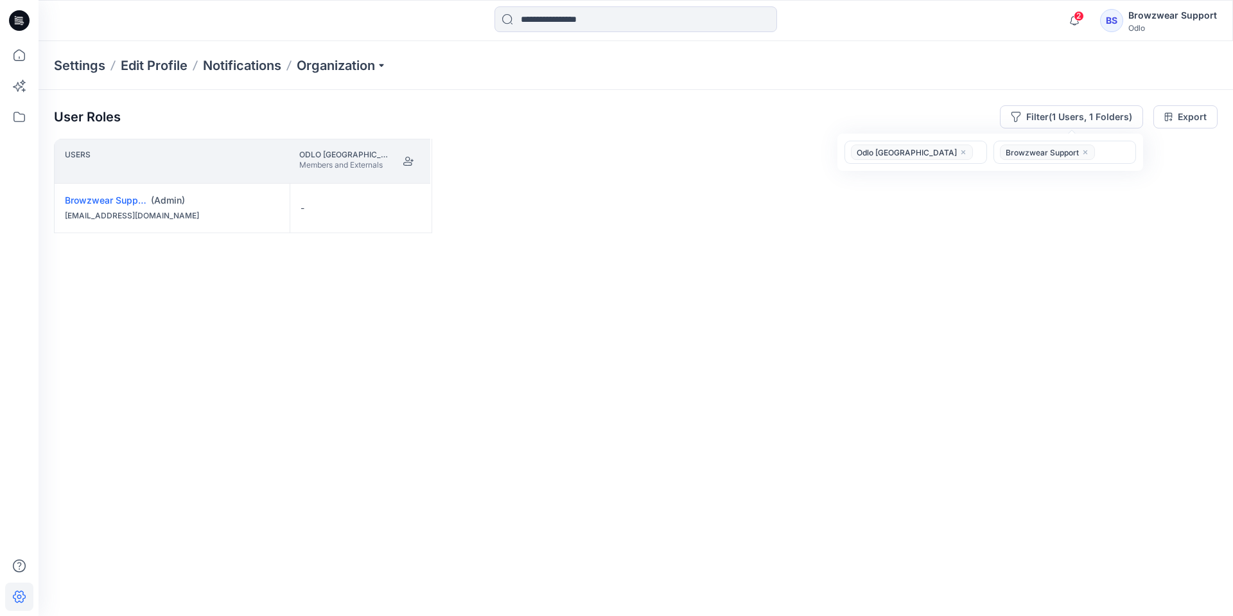
click at [452, 292] on div "Users Odlo Romania Members and Externals Browzwear Support (Admin) support@brow…" at bounding box center [636, 352] width 1164 height 426
